Goal: Navigation & Orientation: Find specific page/section

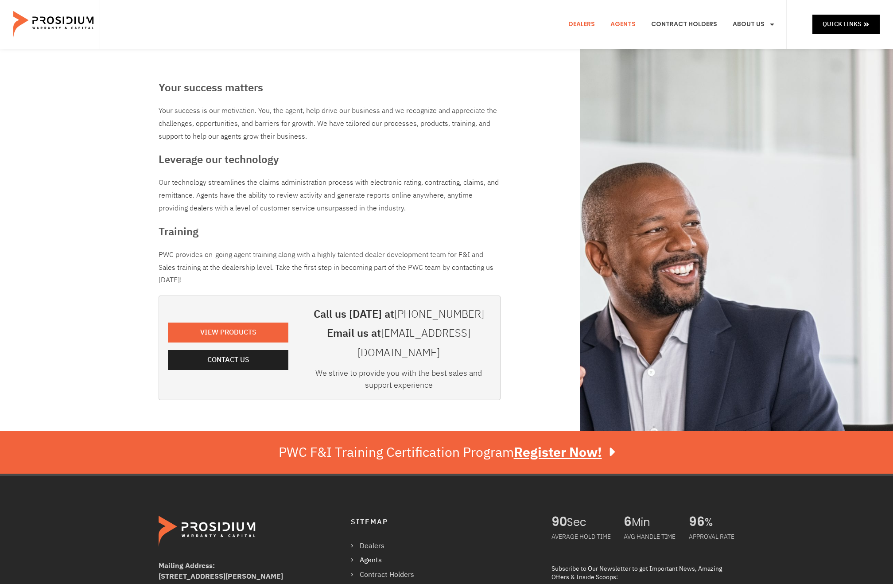
click at [592, 21] on link "Dealers" at bounding box center [582, 24] width 40 height 33
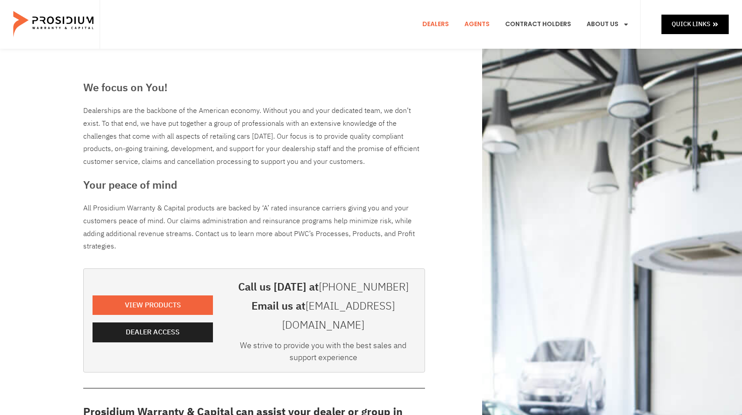
click at [483, 21] on link "Agents" at bounding box center [477, 24] width 39 height 33
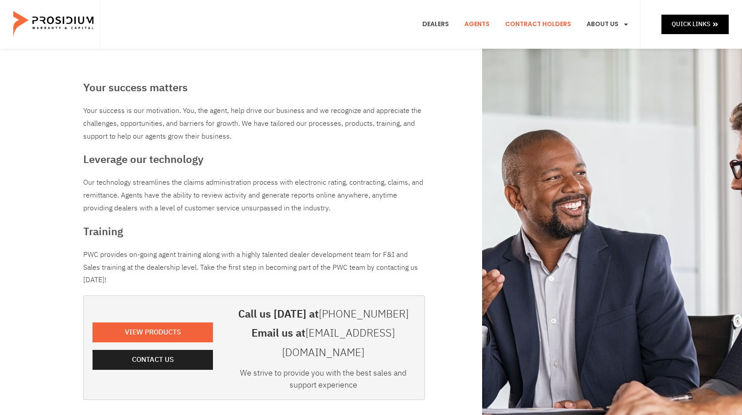
click at [520, 26] on link "Contract Holders" at bounding box center [538, 24] width 79 height 33
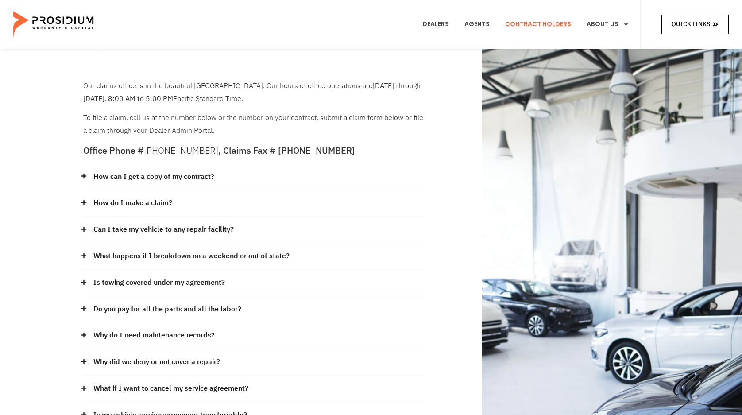
click at [690, 20] on span "Quick Links" at bounding box center [691, 24] width 39 height 11
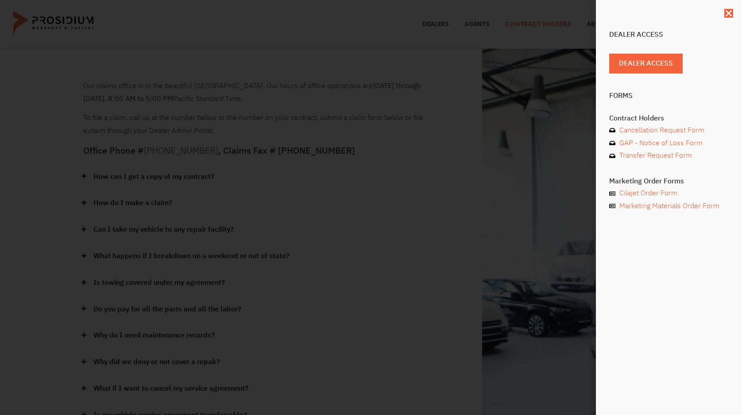
click at [439, 249] on div "Dealer Access Dealer Access Forms Contract Holders Cancellation Request Form GA…" at bounding box center [371, 207] width 742 height 415
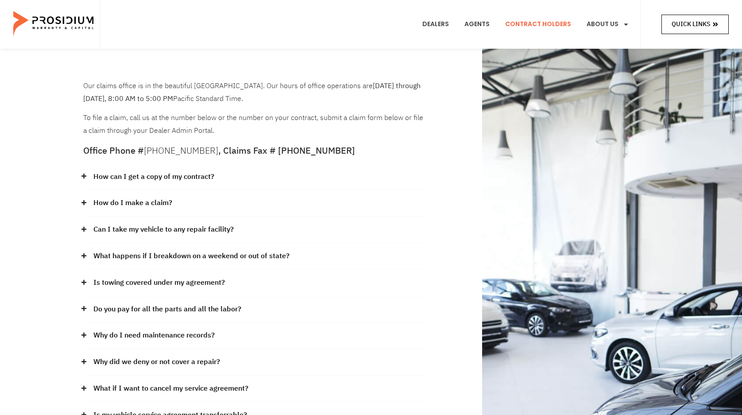
click at [716, 20] on span at bounding box center [716, 24] width 6 height 11
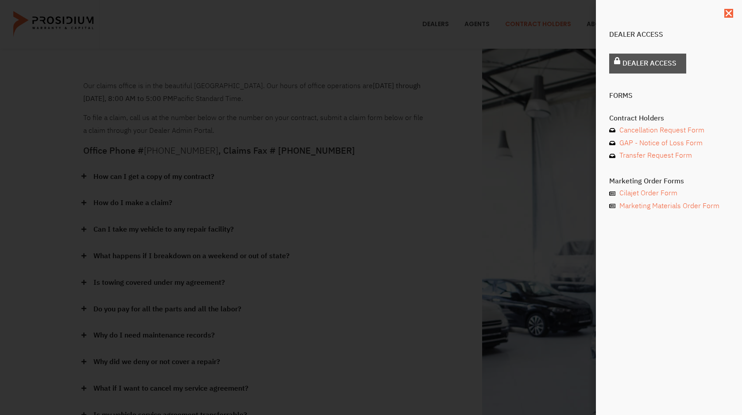
click at [670, 61] on span "Dealer Access" at bounding box center [650, 63] width 54 height 13
